Goal: Information Seeking & Learning: Learn about a topic

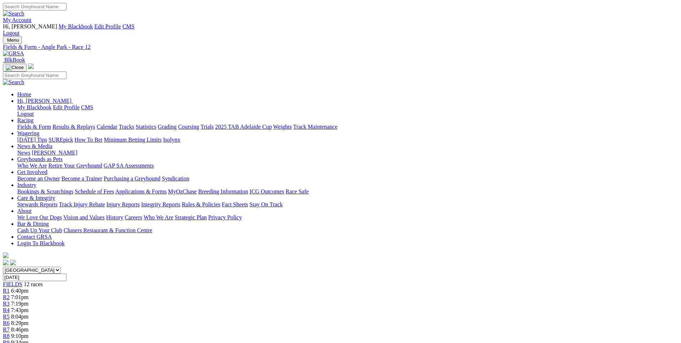
click at [32, 17] on link "My Account" at bounding box center [17, 20] width 29 height 6
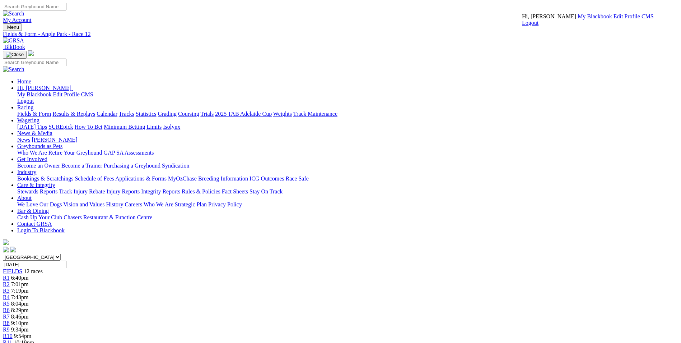
click at [642, 19] on link "CMS" at bounding box center [648, 16] width 12 height 6
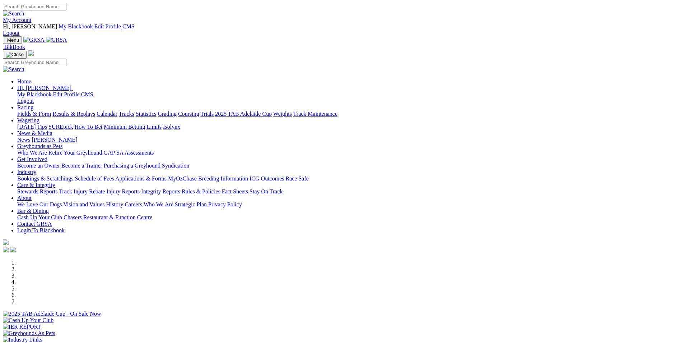
click at [32, 17] on link "My Account" at bounding box center [17, 20] width 29 height 6
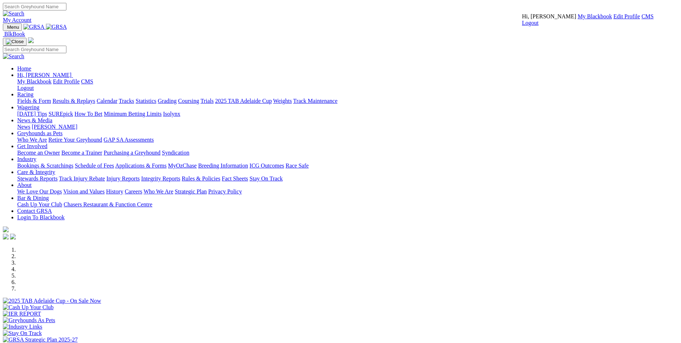
click at [642, 19] on link "CMS" at bounding box center [648, 16] width 12 height 6
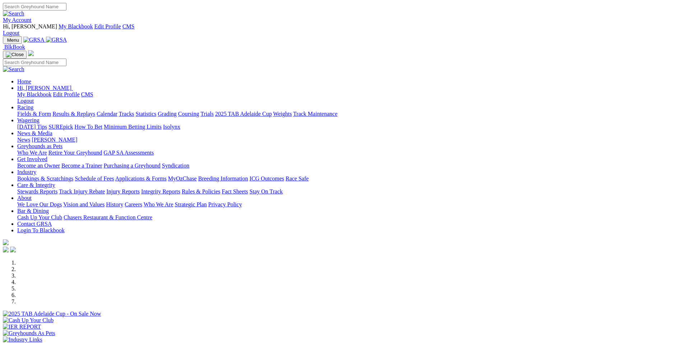
click at [40, 117] on link "Wagering" at bounding box center [28, 120] width 22 height 6
click at [73, 124] on link "SUREpick" at bounding box center [60, 127] width 24 height 6
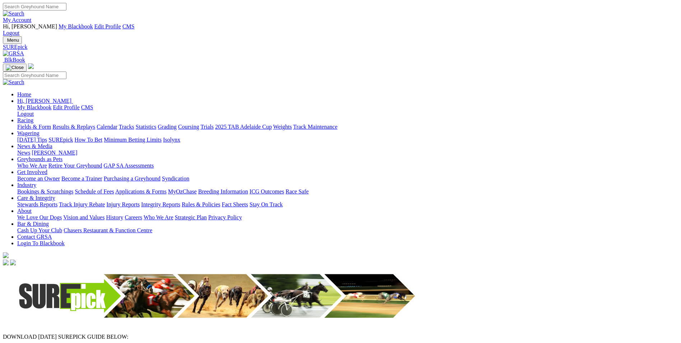
click at [24, 50] on img at bounding box center [13, 53] width 21 height 6
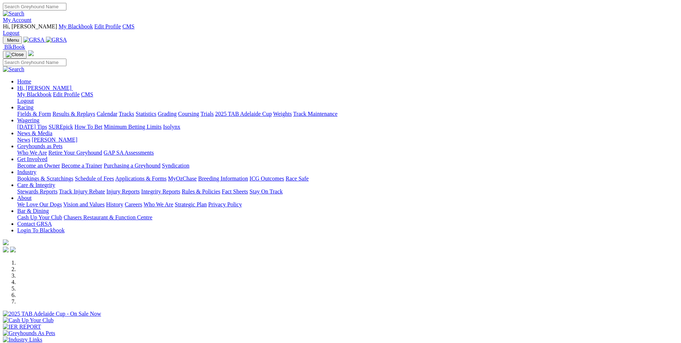
scroll to position [144, 0]
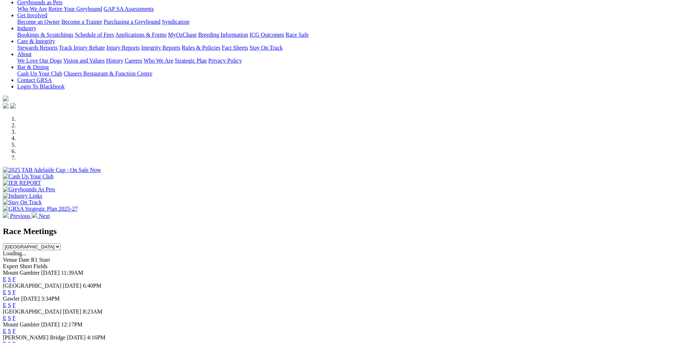
click at [6, 289] on link "E" at bounding box center [5, 292] width 4 height 6
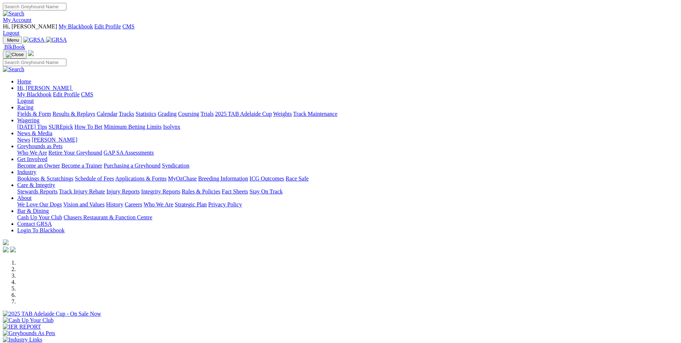
scroll to position [108, 0]
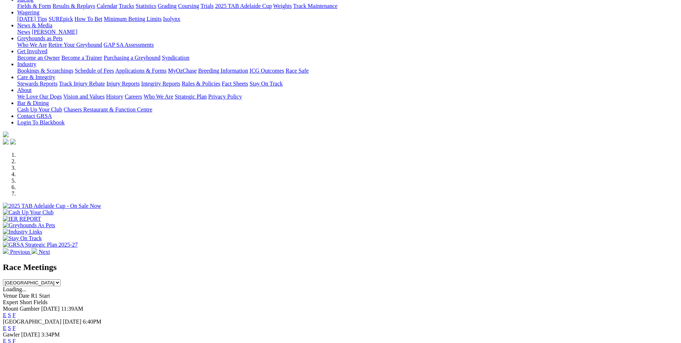
click at [6, 325] on link "E" at bounding box center [5, 328] width 4 height 6
